Goal: Task Accomplishment & Management: Manage account settings

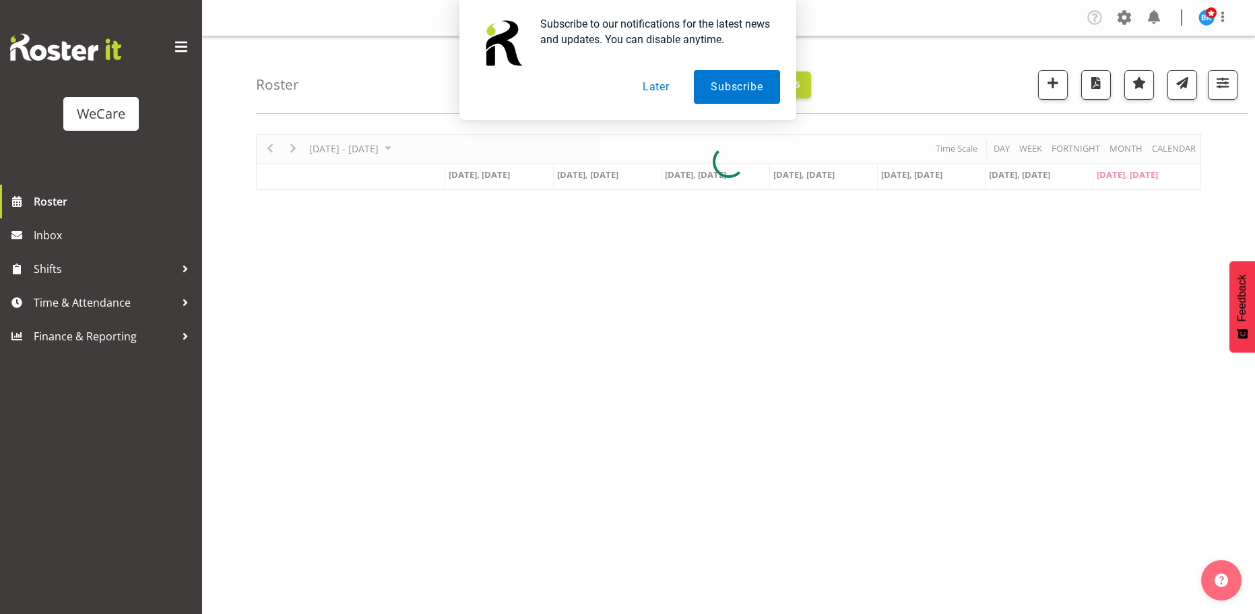
click at [647, 86] on button "Later" at bounding box center [656, 87] width 61 height 34
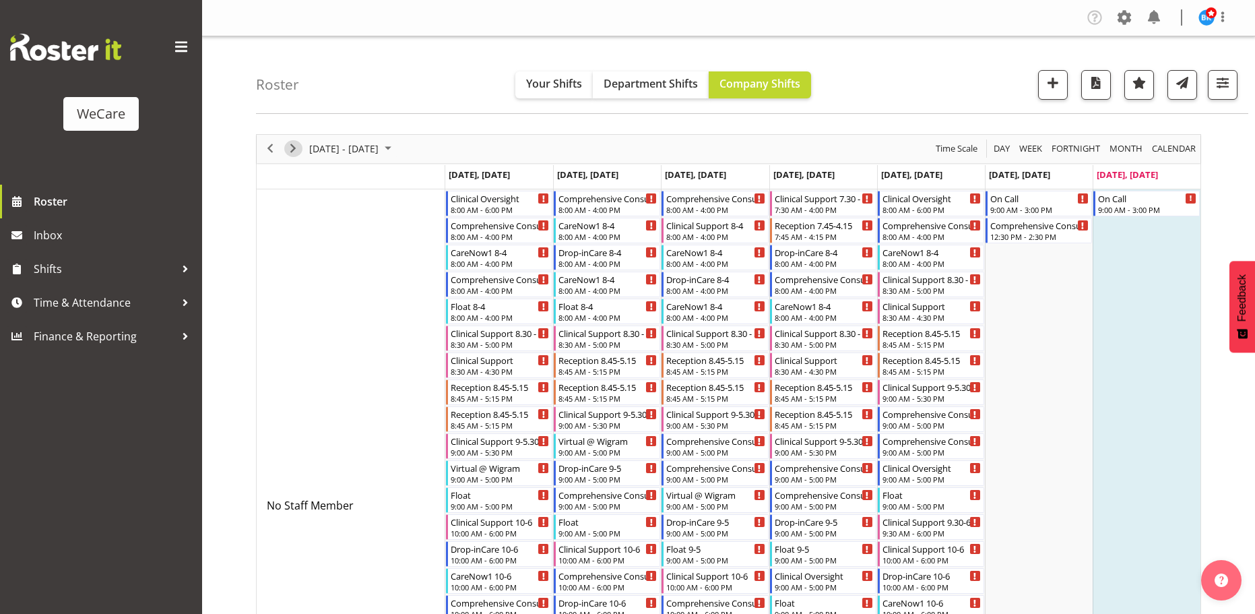
click at [298, 147] on span "Next" at bounding box center [293, 148] width 16 height 17
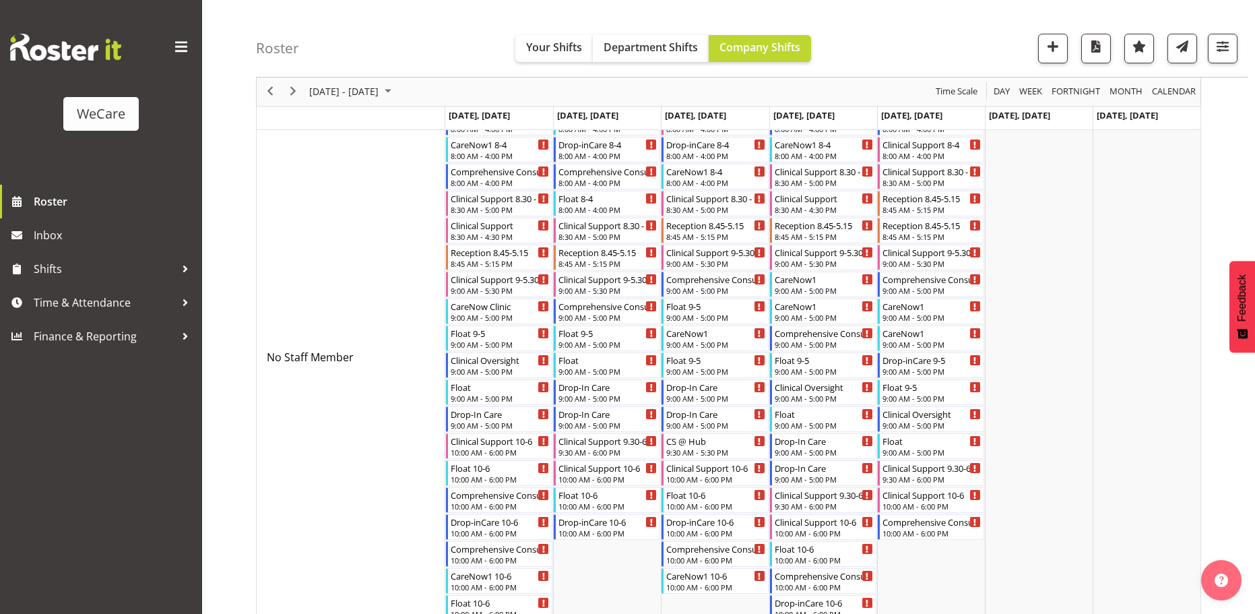
scroll to position [67, 0]
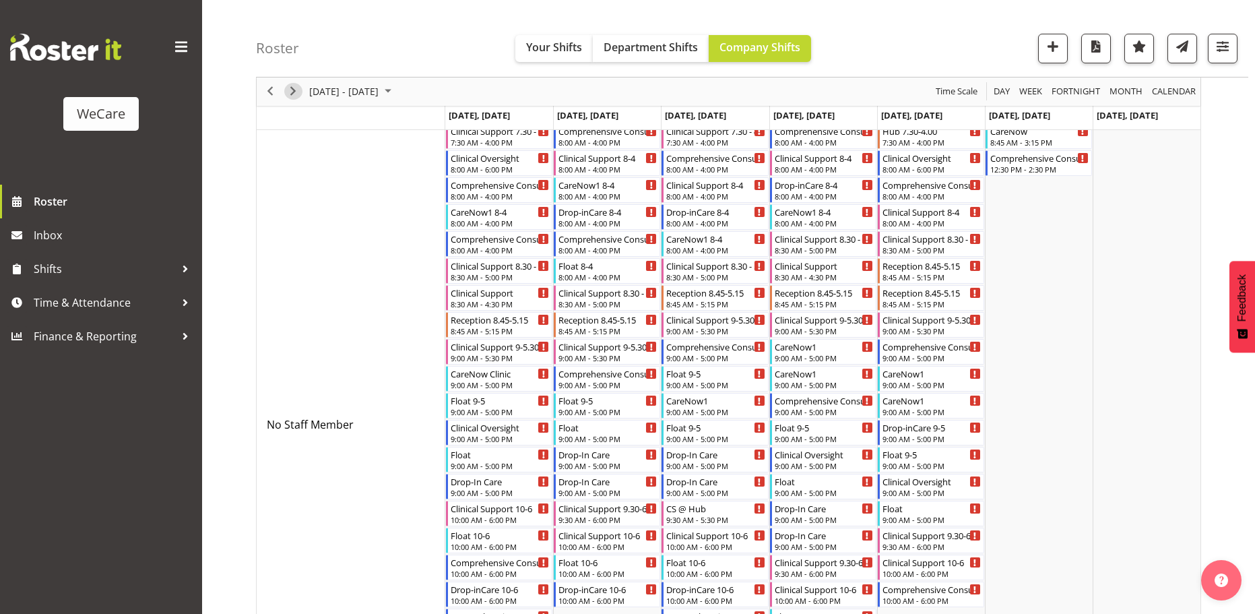
click at [292, 89] on span "Next" at bounding box center [293, 92] width 16 height 17
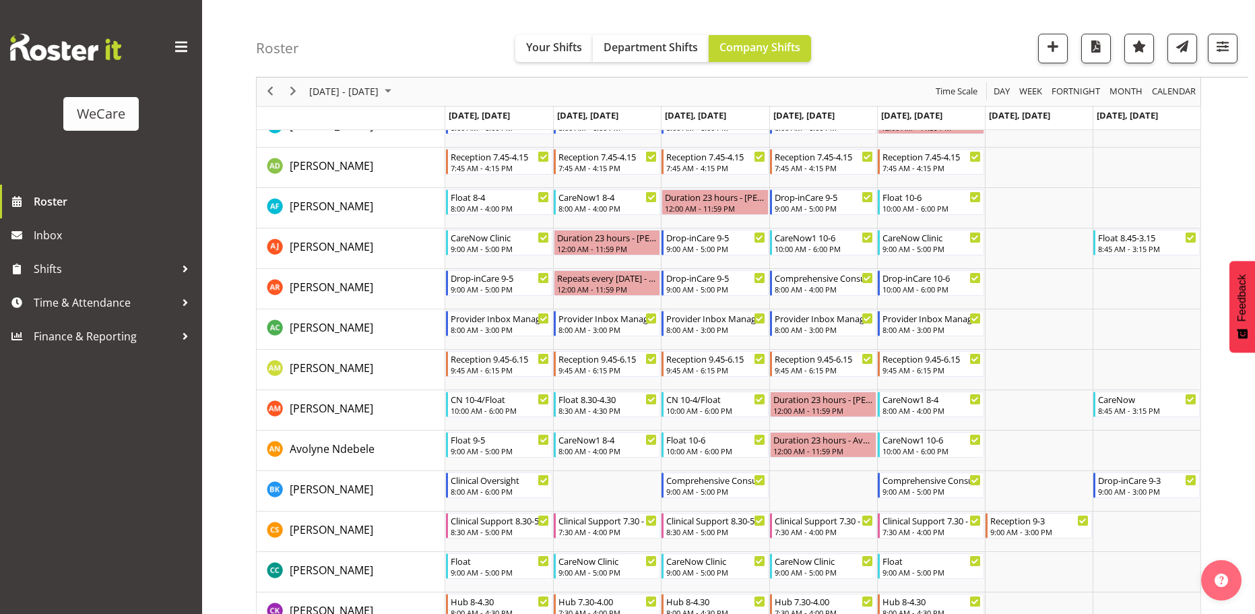
scroll to position [1481, 0]
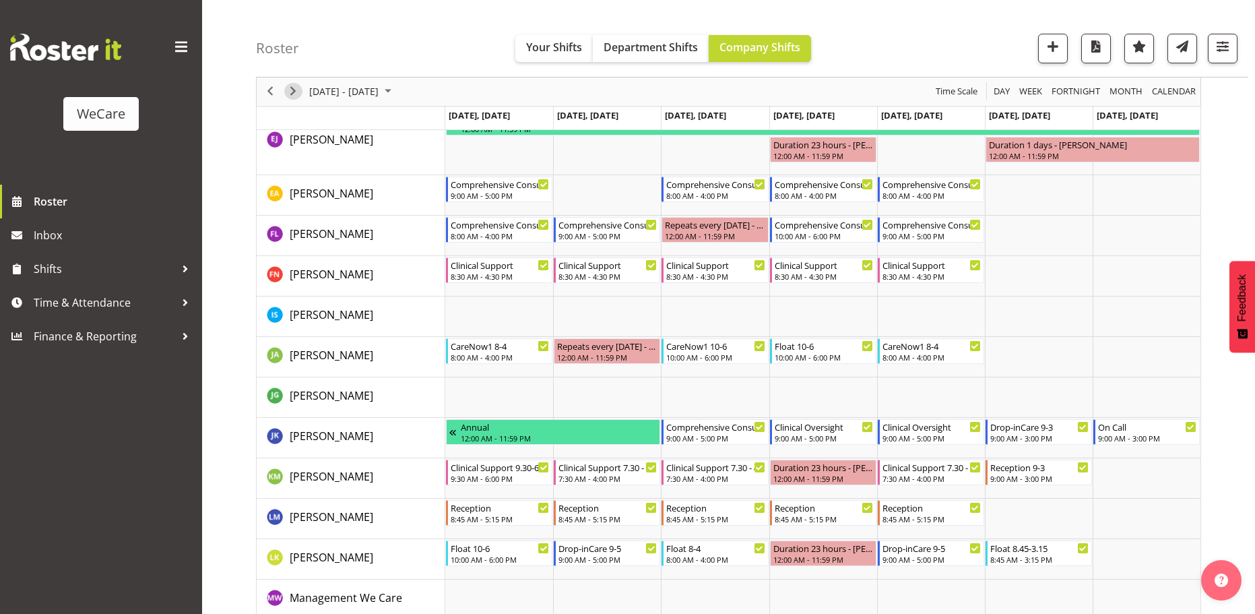
click at [293, 90] on span "Next" at bounding box center [293, 92] width 16 height 17
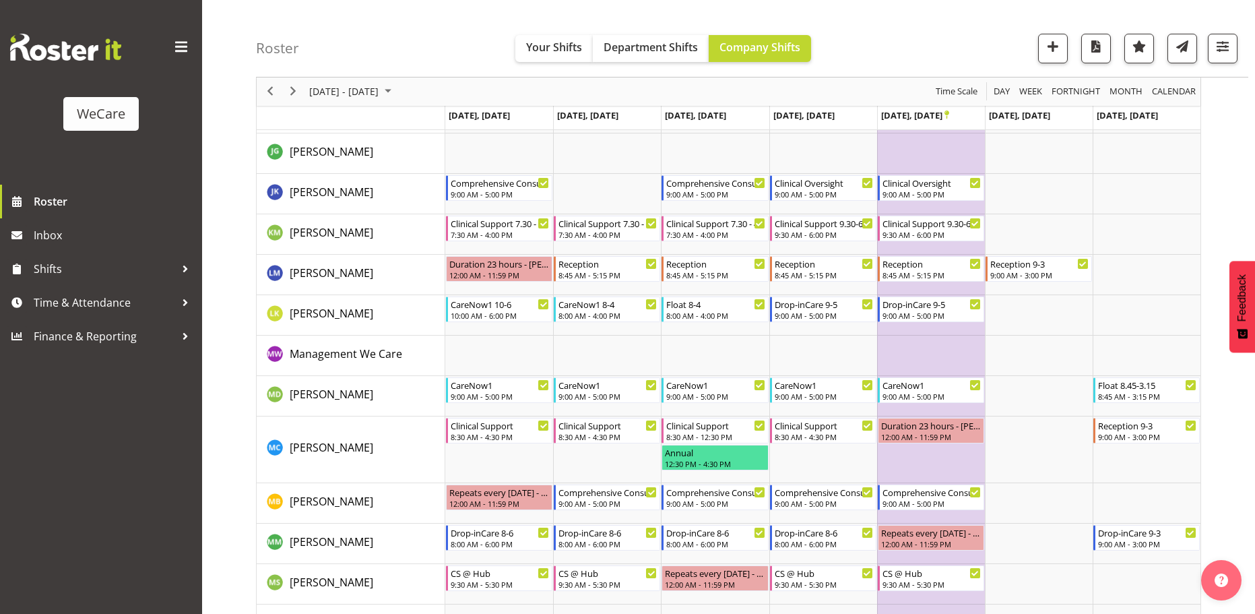
scroll to position [1646, 0]
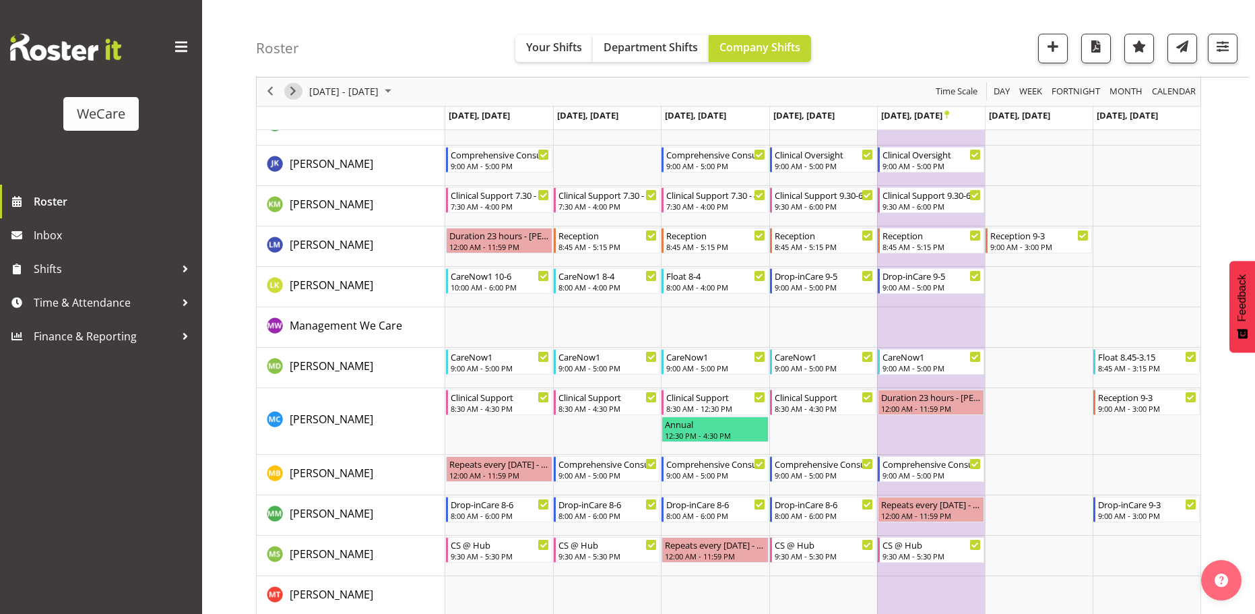
click at [294, 94] on span "Next" at bounding box center [293, 92] width 16 height 17
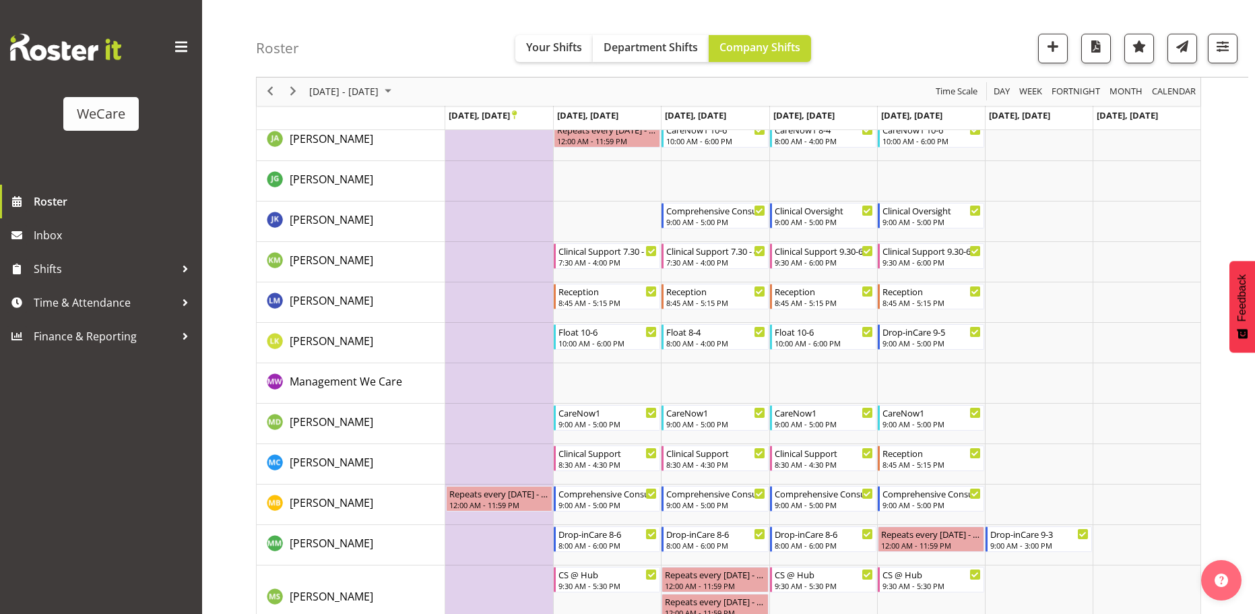
scroll to position [2506, 0]
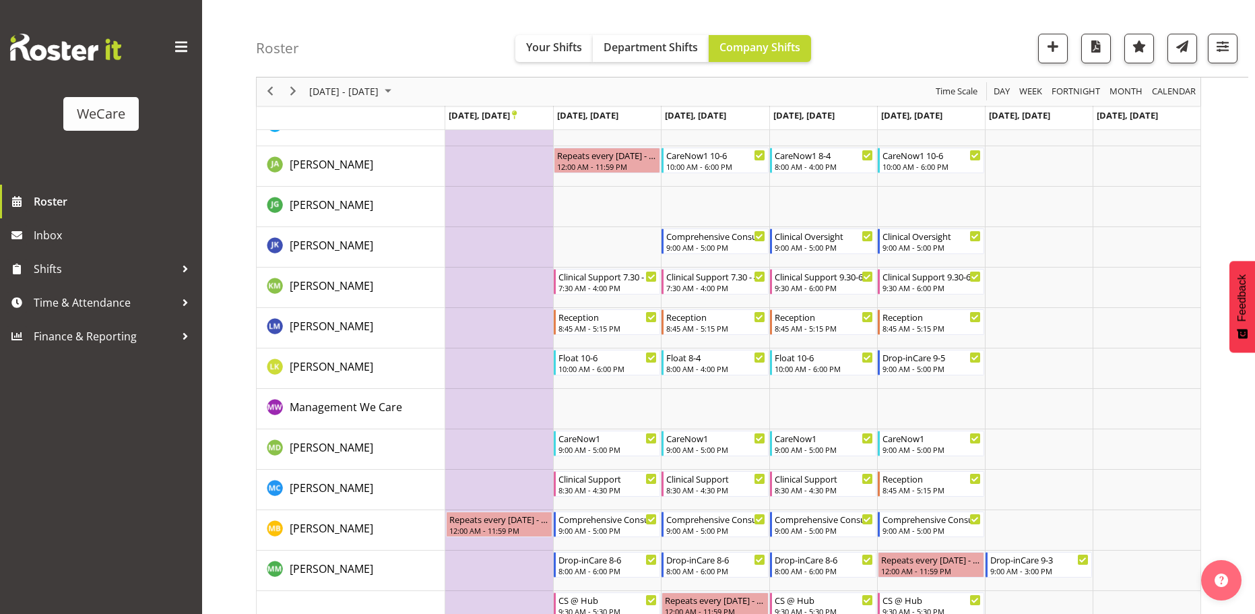
click at [316, 45] on div "Roster Your Shifts Department Shifts Company Shifts All Locations Clear Busines…" at bounding box center [752, 38] width 992 height 77
click at [292, 92] on span "Next" at bounding box center [293, 92] width 16 height 17
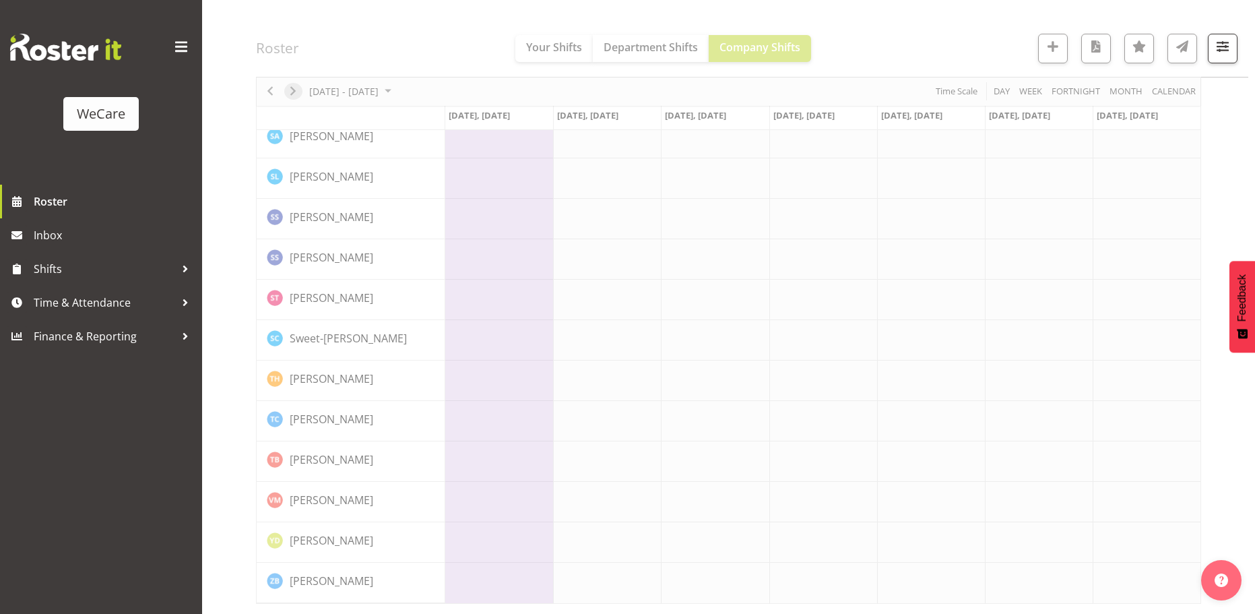
scroll to position [2173, 0]
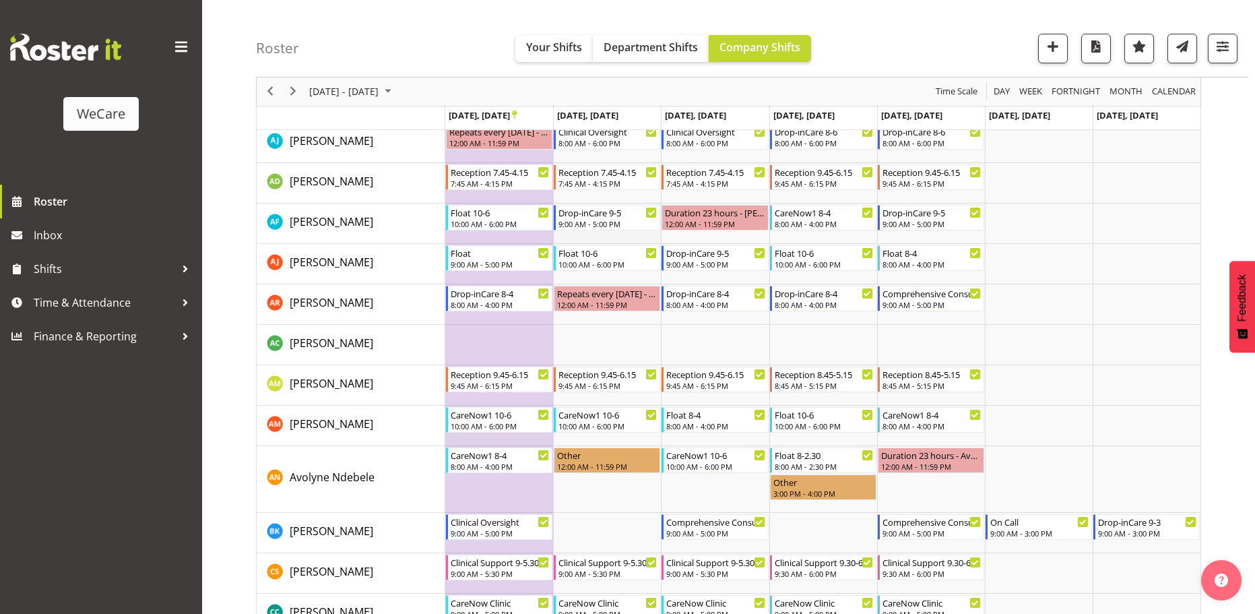
scroll to position [674, 0]
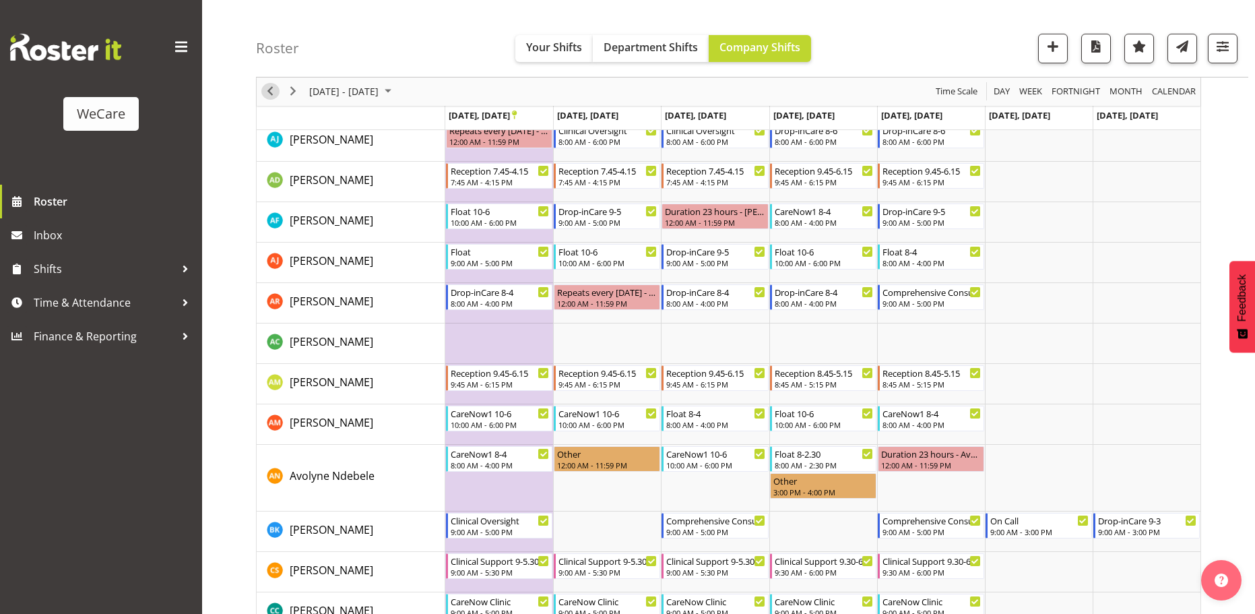
click at [271, 90] on span "Previous" at bounding box center [270, 92] width 16 height 17
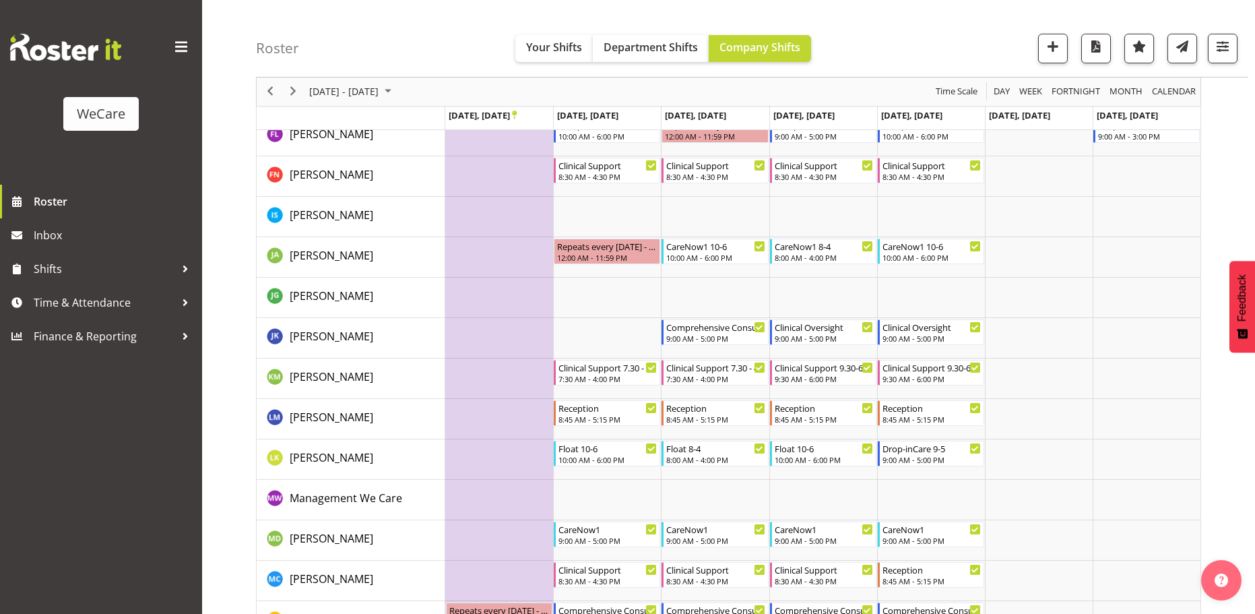
scroll to position [2423, 0]
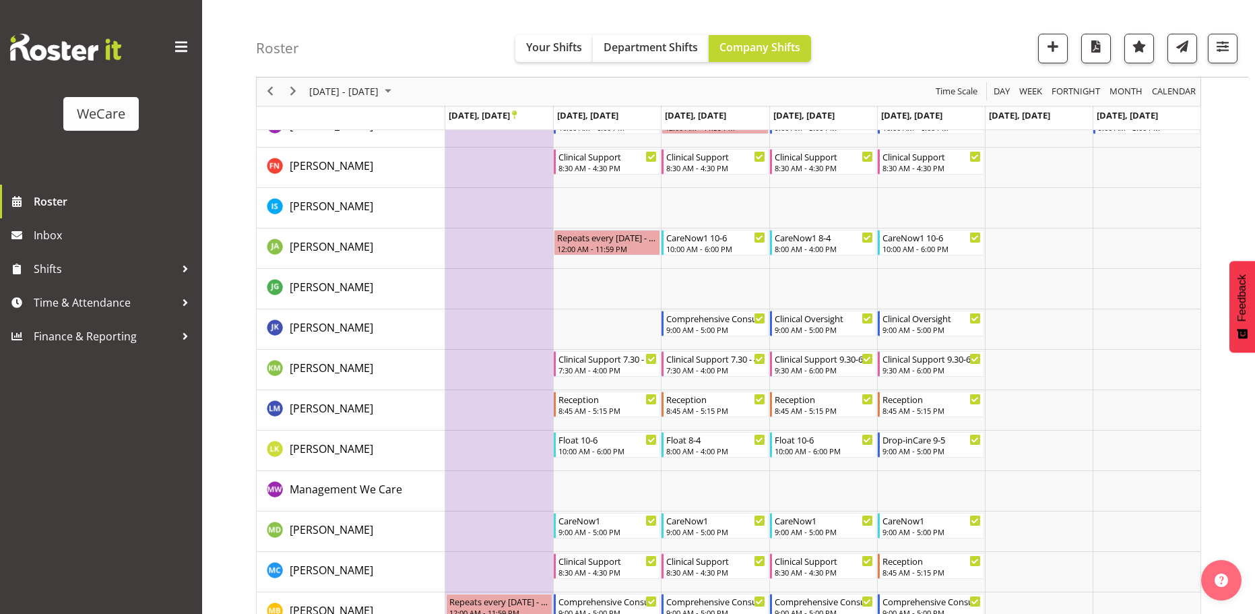
click at [476, 330] on td "Timeline Week of November 2, 2025" at bounding box center [499, 329] width 108 height 40
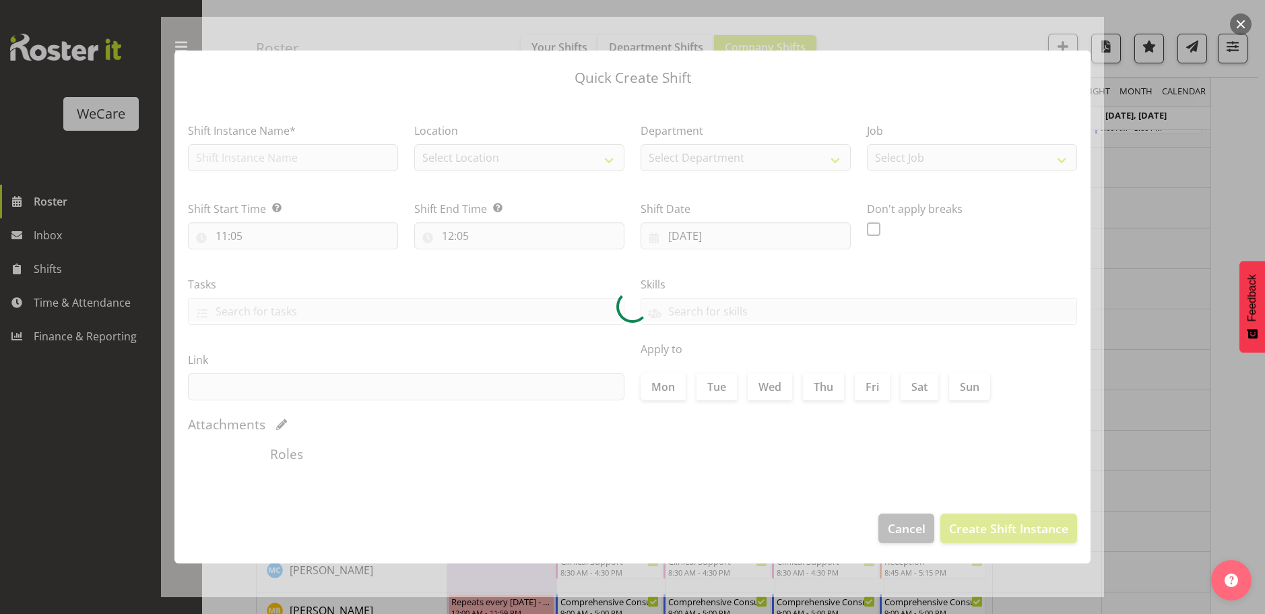
type input "[DATE]"
checkbox input "true"
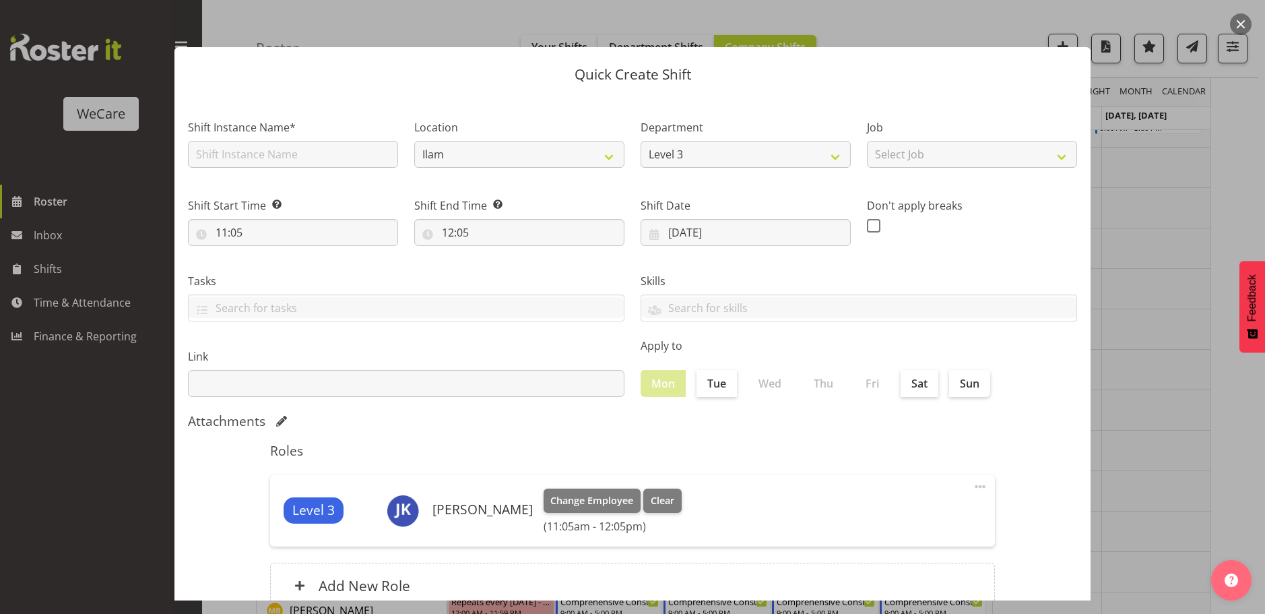
click at [1064, 34] on div "Quick Create Shift Shift Instance Name* Location [GEOGRAPHIC_DATA] Wigram Depar…" at bounding box center [632, 306] width 943 height 587
click at [1059, 13] on div "Quick Create Shift Shift Instance Name* Location [GEOGRAPHIC_DATA] Wigram Depar…" at bounding box center [632, 307] width 1265 height 614
click at [1235, 20] on button "button" at bounding box center [1241, 24] width 22 height 22
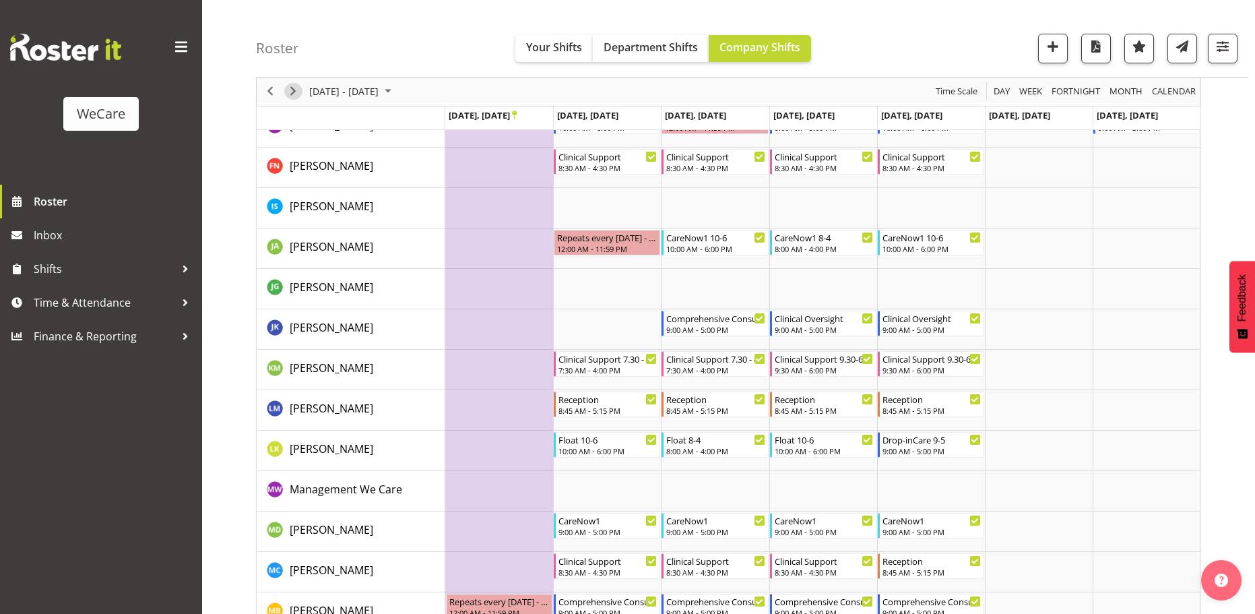
click at [297, 89] on span "Next" at bounding box center [293, 92] width 16 height 17
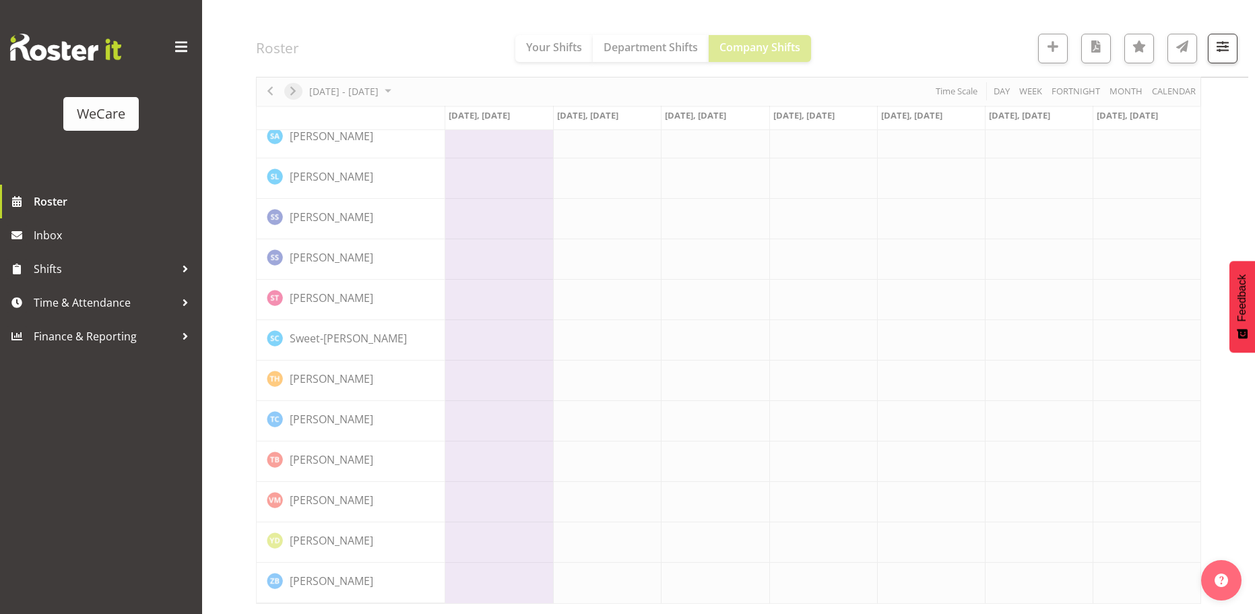
scroll to position [2173, 0]
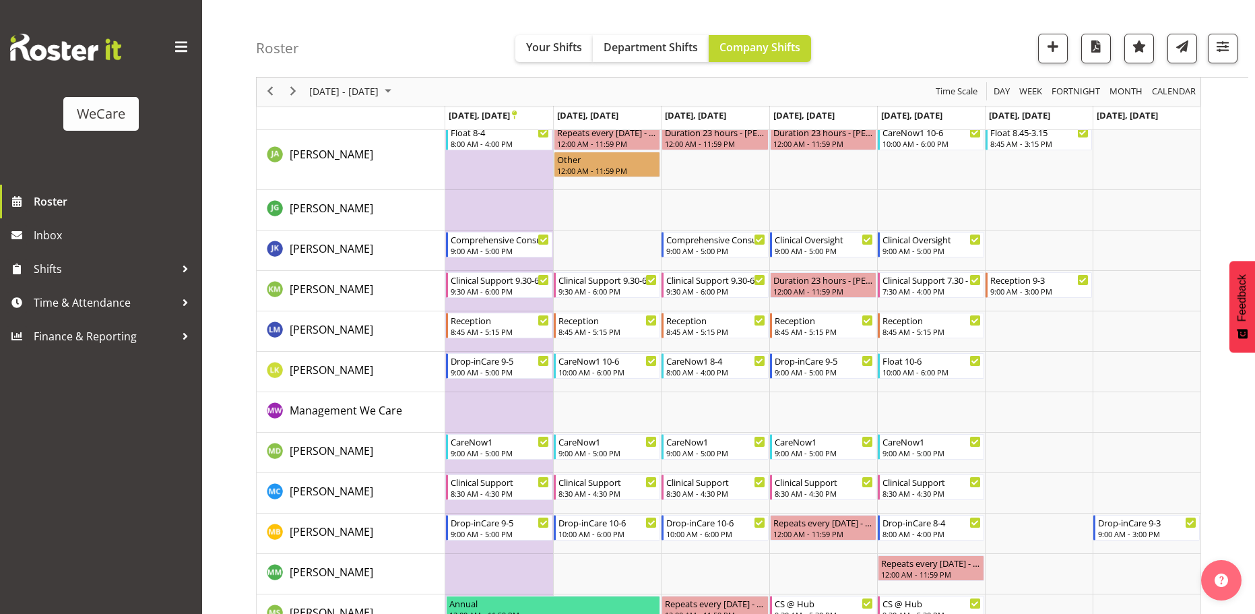
scroll to position [1616, 0]
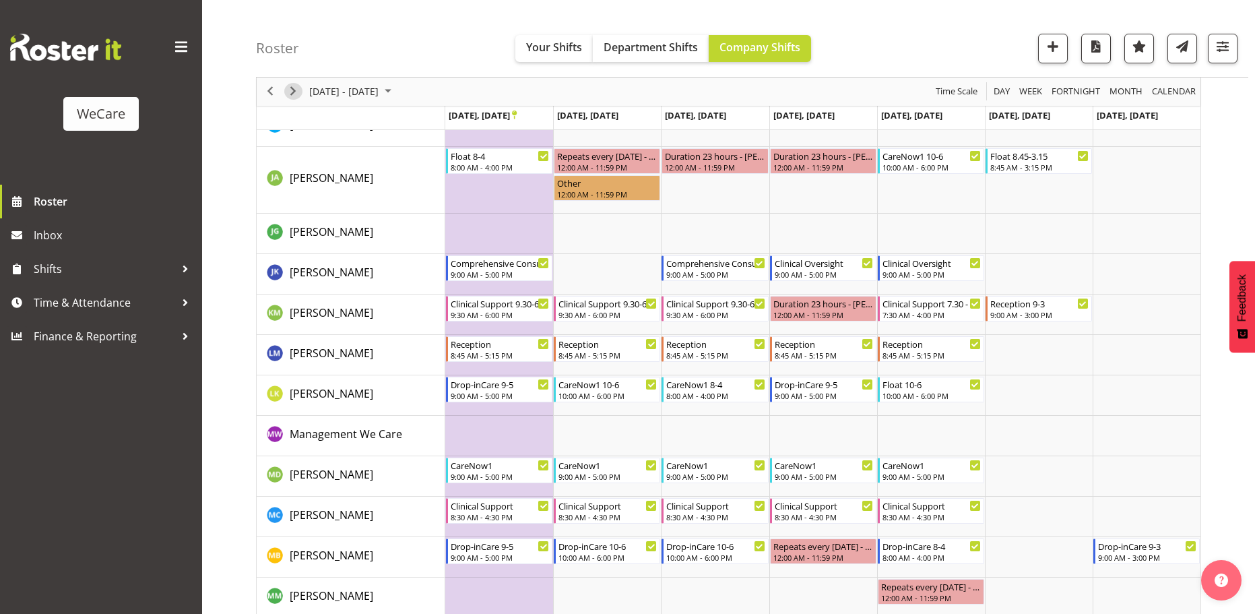
click at [287, 93] on span "Next" at bounding box center [293, 92] width 16 height 17
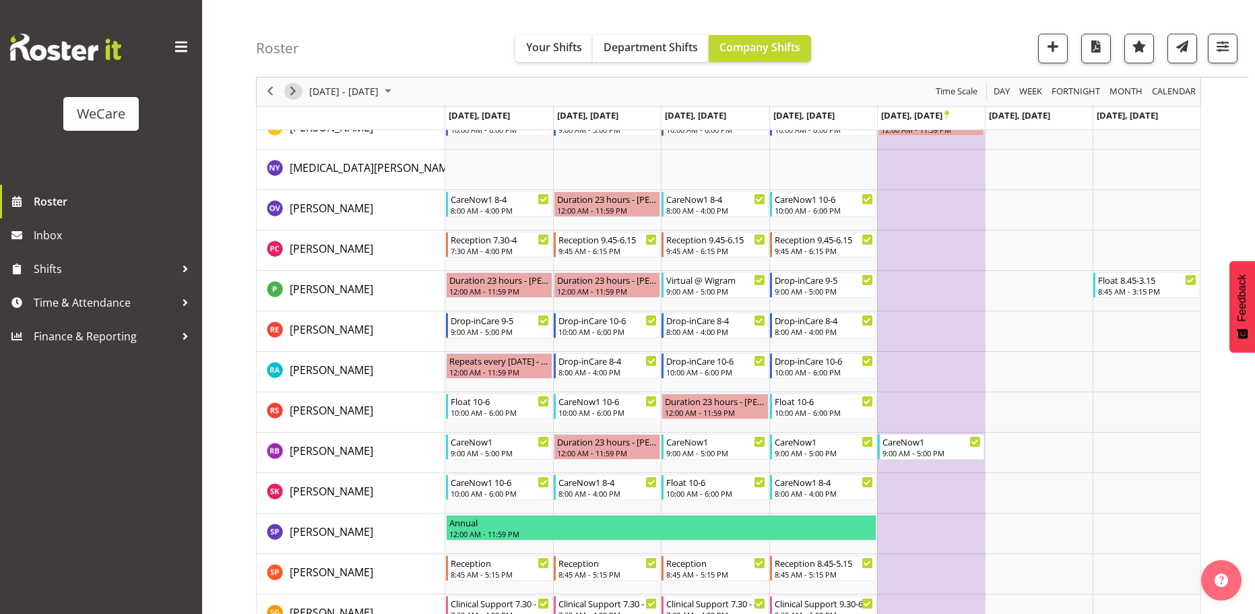
click at [287, 93] on span "Next" at bounding box center [293, 92] width 16 height 17
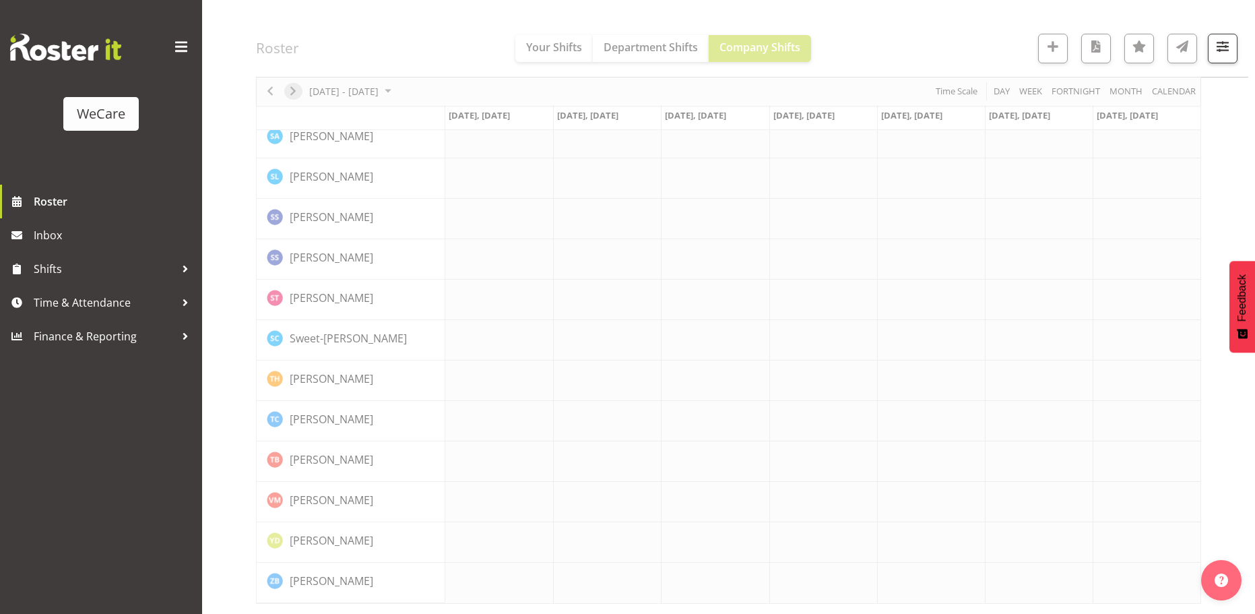
scroll to position [2173, 0]
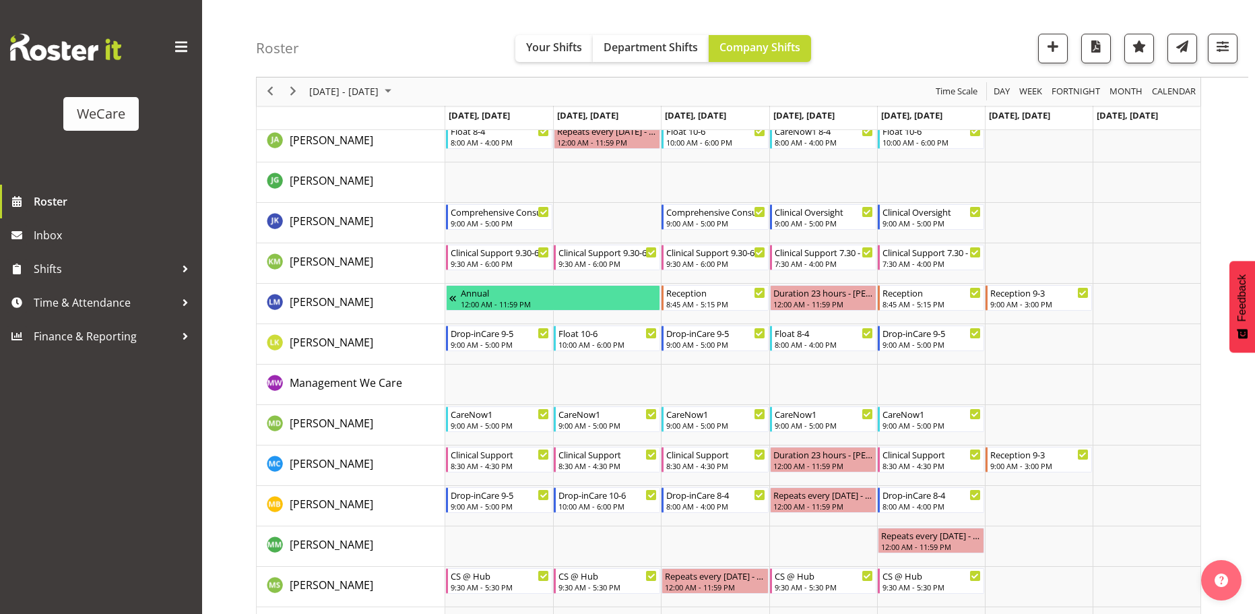
scroll to position [1511, 0]
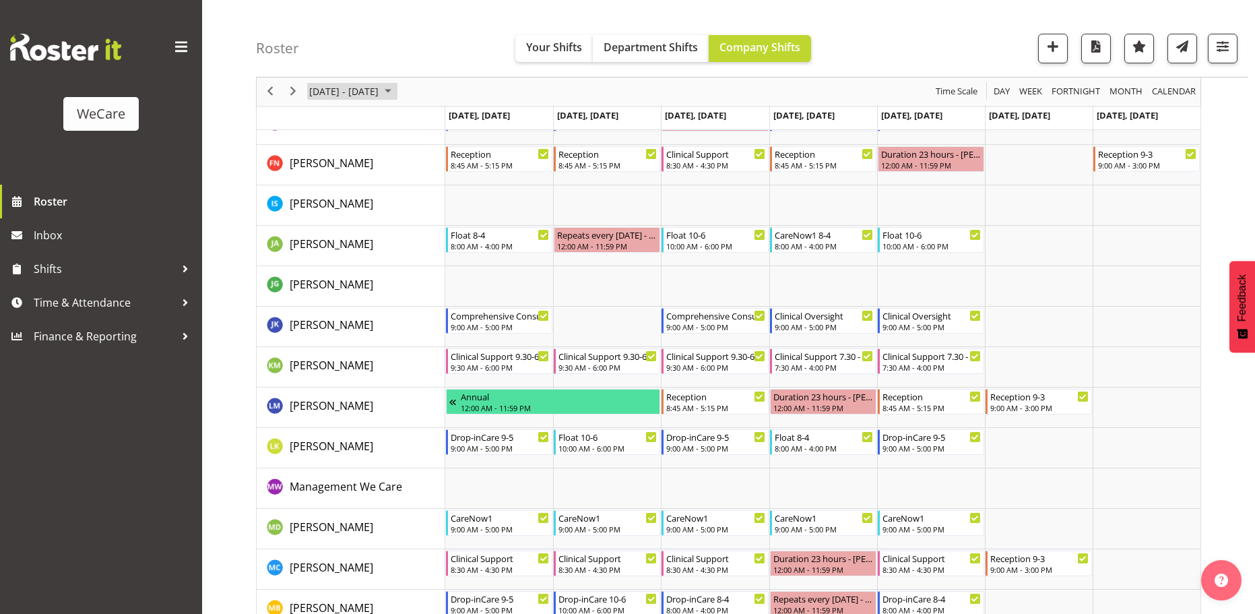
click at [396, 92] on span "November 2025" at bounding box center [388, 92] width 16 height 17
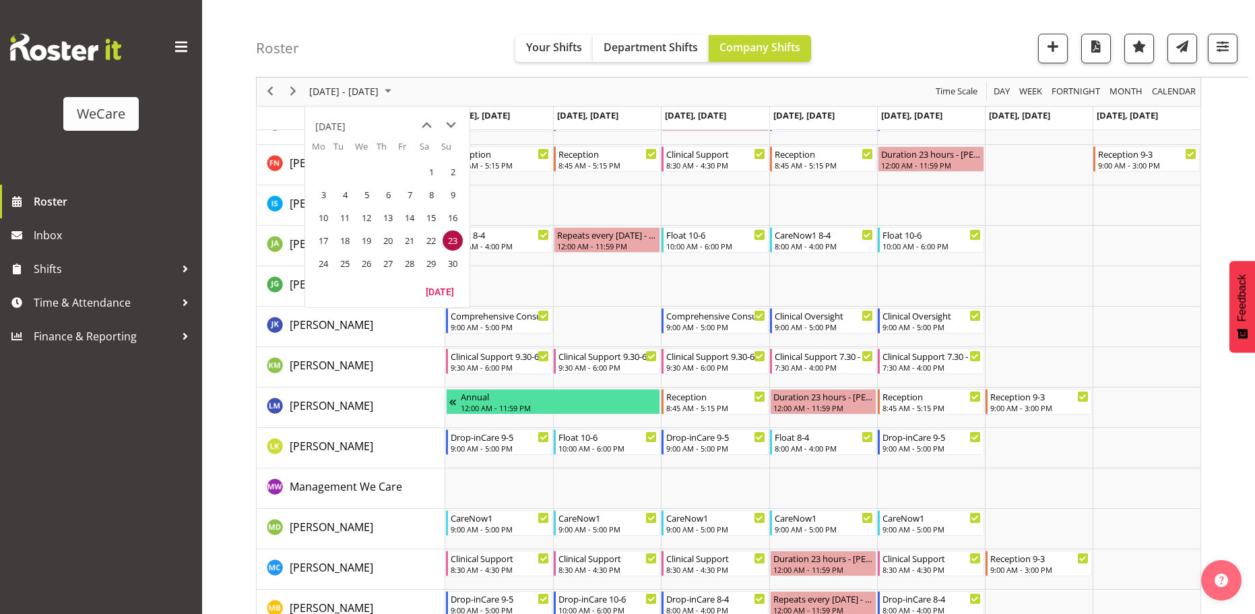
click at [327, 263] on span "24" at bounding box center [323, 263] width 20 height 20
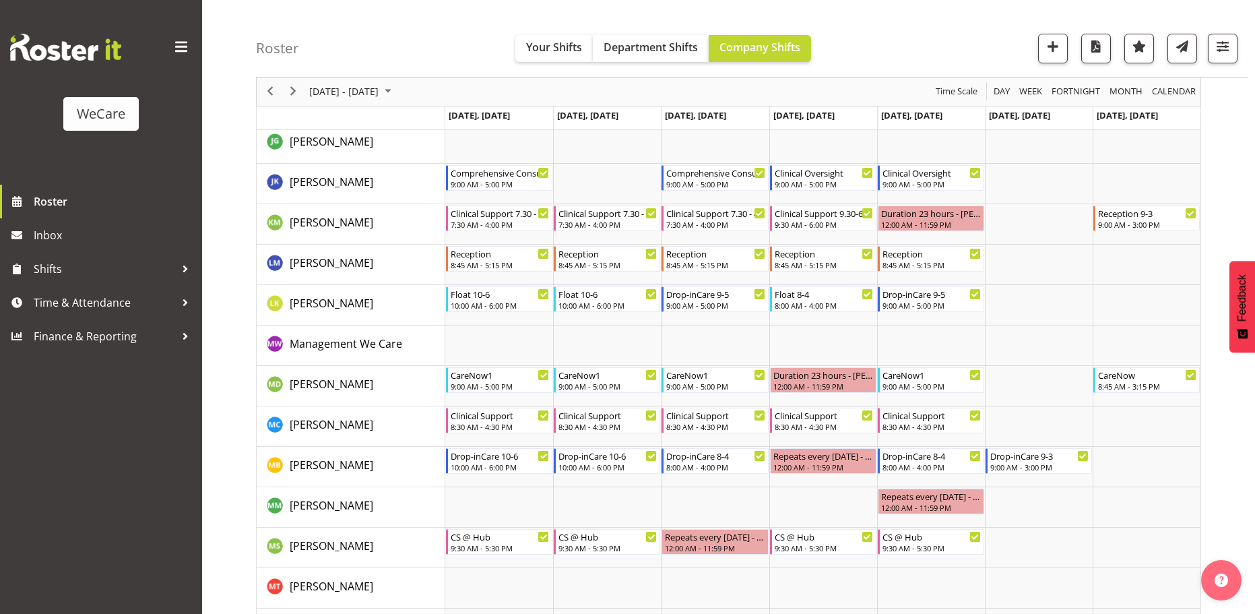
scroll to position [1589, 0]
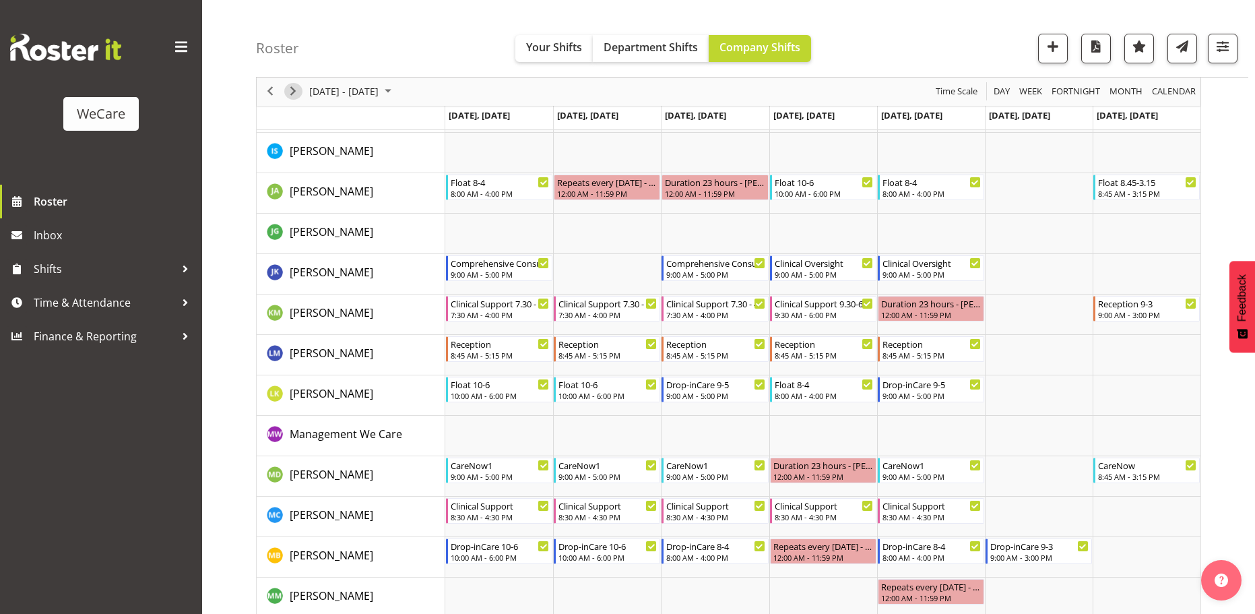
click at [291, 96] on span "Next" at bounding box center [293, 92] width 16 height 17
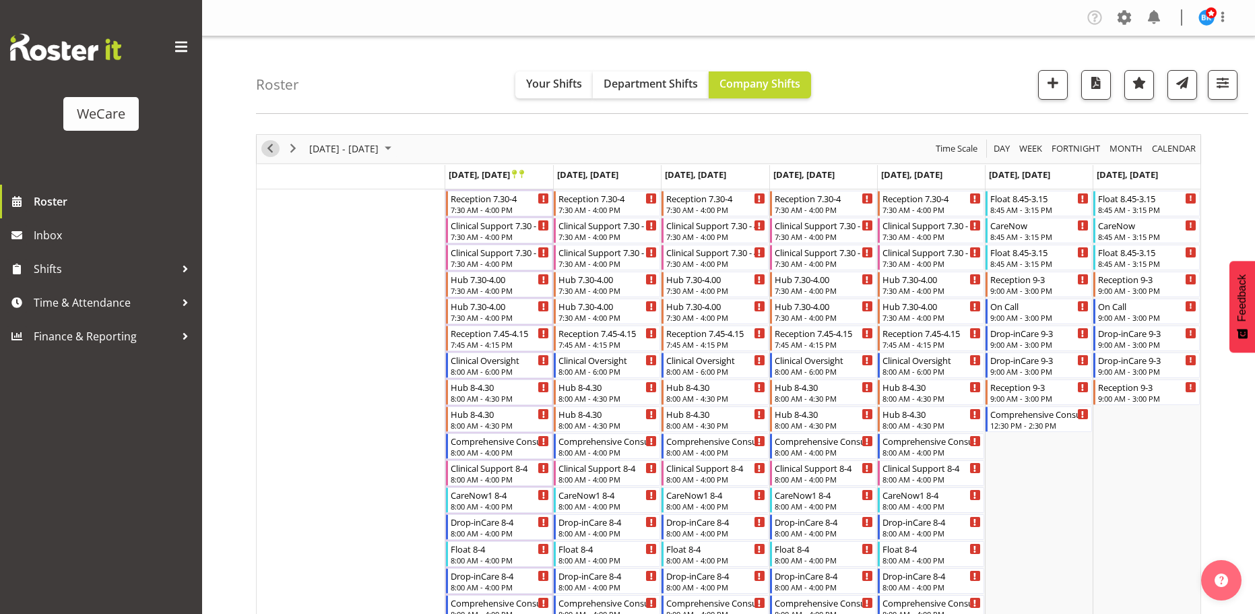
click at [271, 153] on span "Previous" at bounding box center [270, 148] width 16 height 17
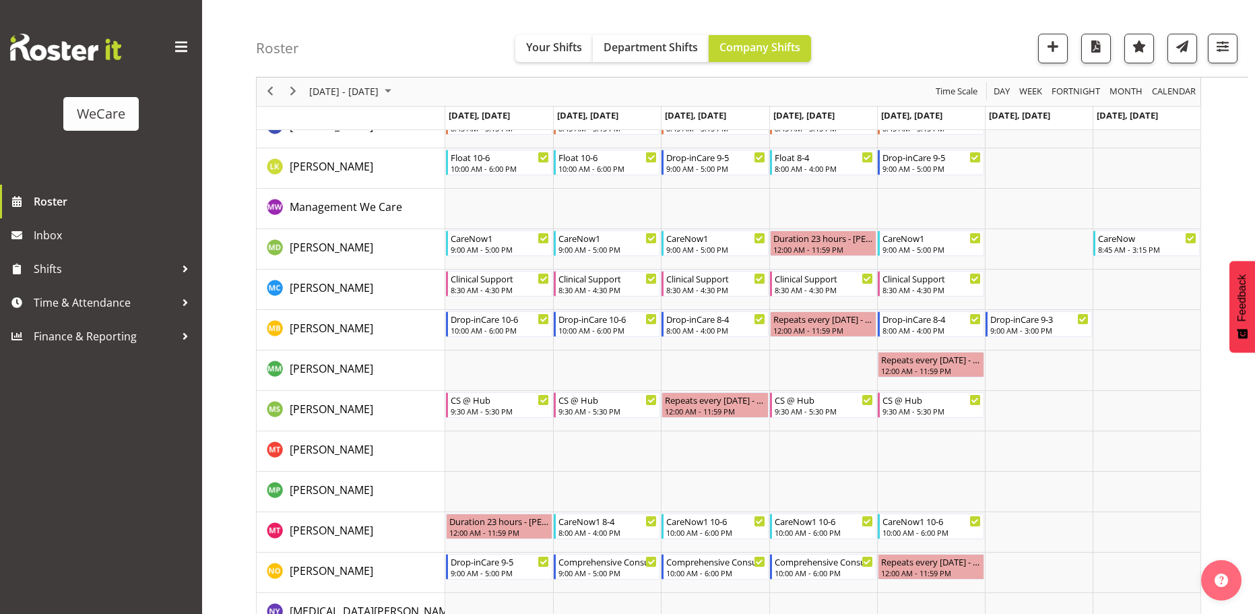
scroll to position [1819, 0]
